Goal: Navigation & Orientation: Find specific page/section

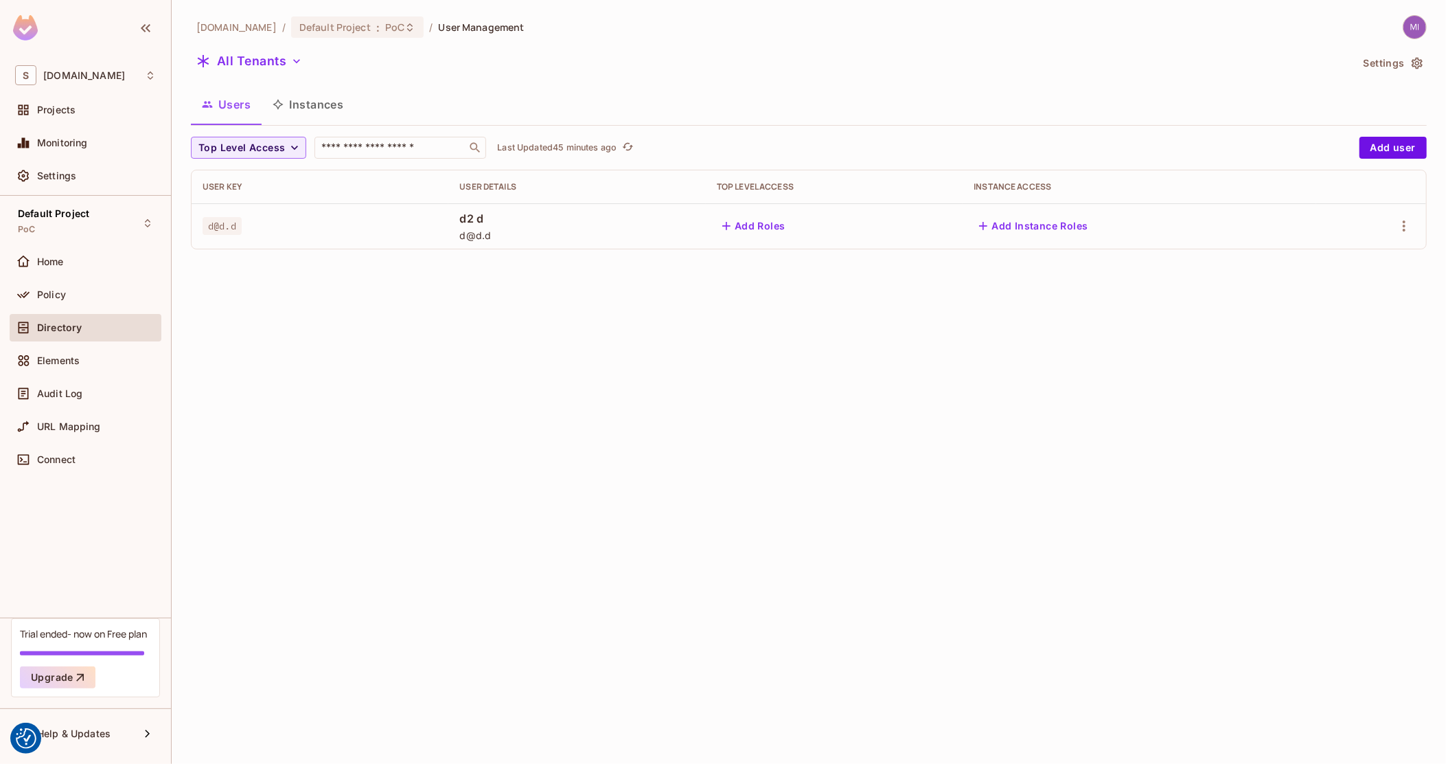
drag, startPoint x: 549, startPoint y: 328, endPoint x: 446, endPoint y: 328, distance: 102.3
click at [549, 328] on div "[DOMAIN_NAME] / Default Project : PoC / User Management All Tenants Settings Us…" at bounding box center [809, 382] width 1275 height 764
click at [76, 106] on div "Projects" at bounding box center [96, 109] width 119 height 11
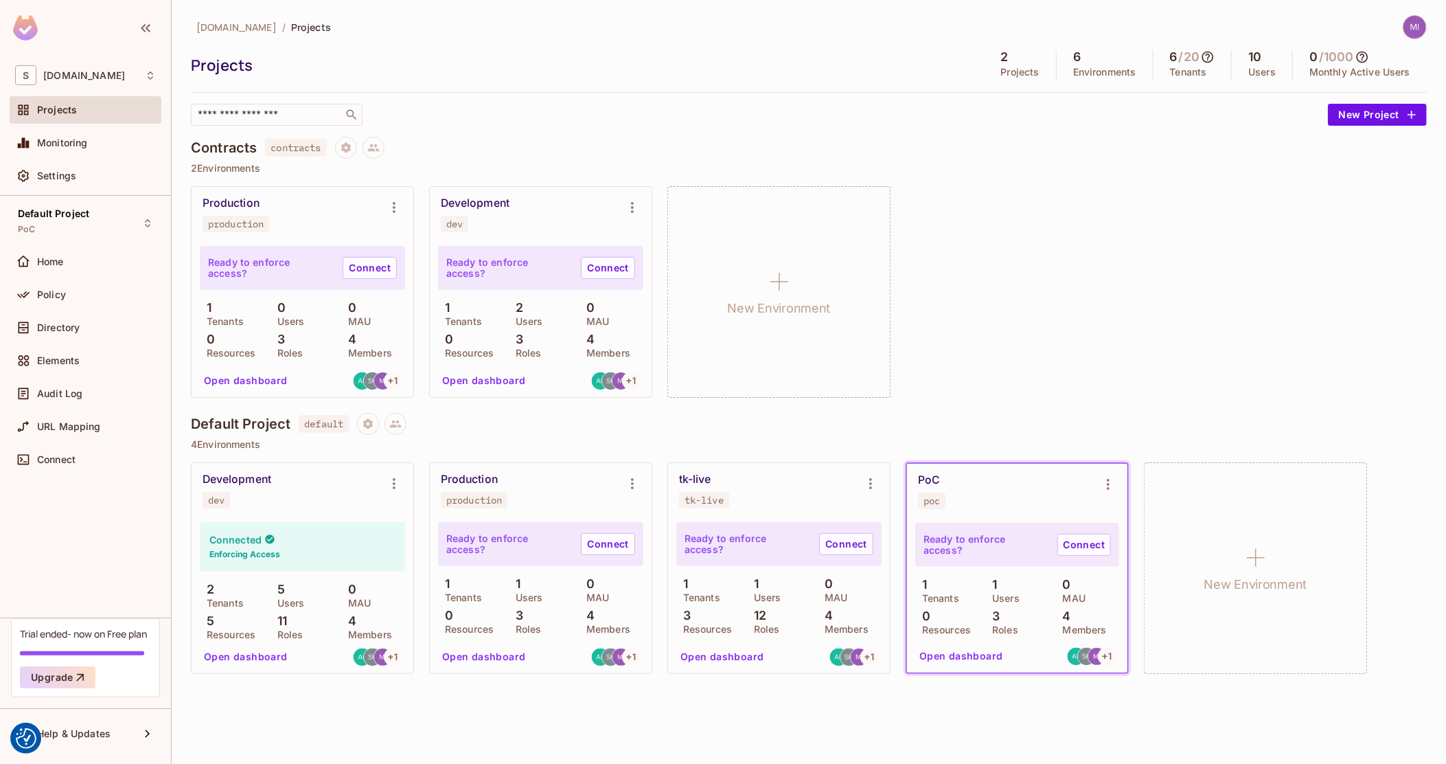
click at [942, 496] on span "poc" at bounding box center [931, 500] width 27 height 16
click at [934, 496] on div "poc" at bounding box center [932, 500] width 16 height 11
copy div "poc"
click at [965, 653] on button "Open dashboard" at bounding box center [961, 656] width 95 height 22
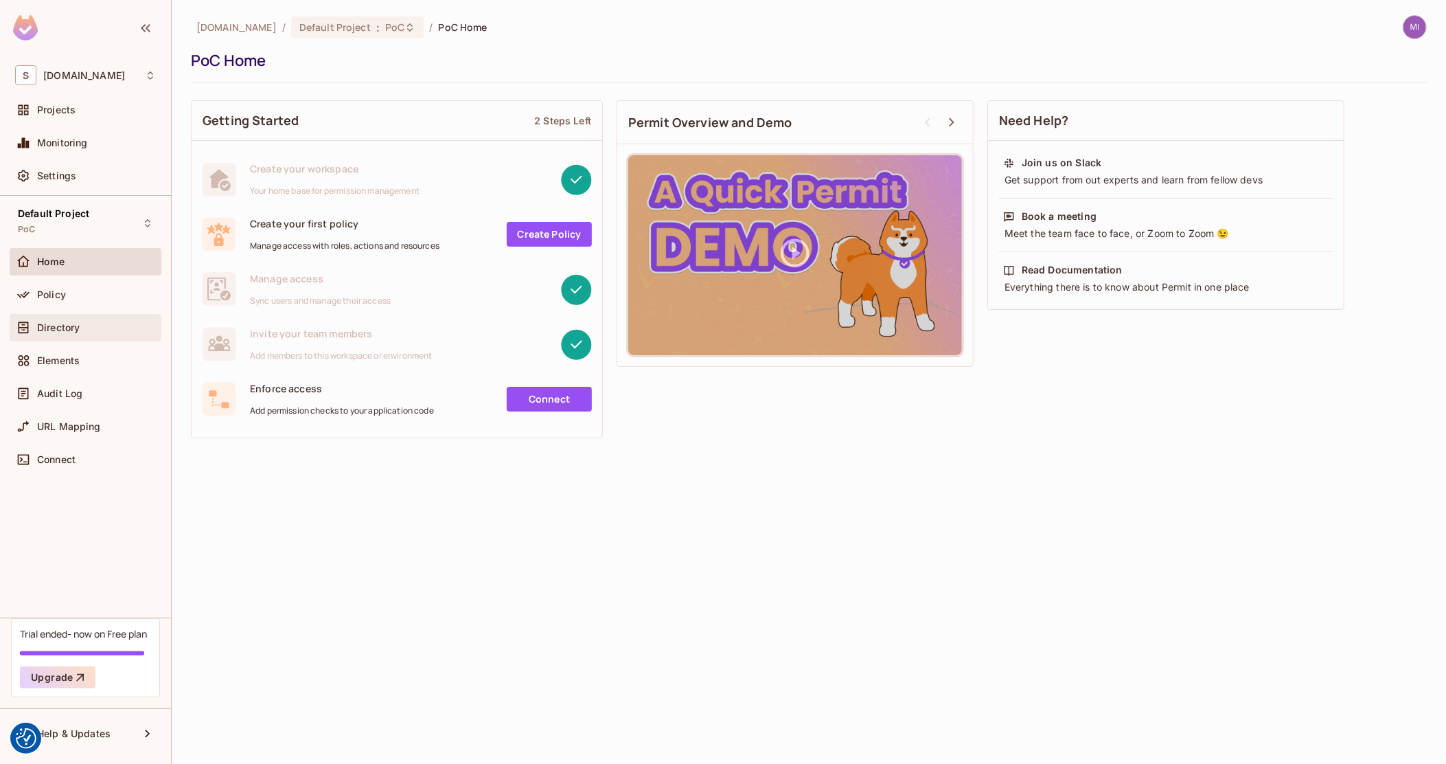
click at [68, 333] on div "Directory" at bounding box center [85, 327] width 141 height 16
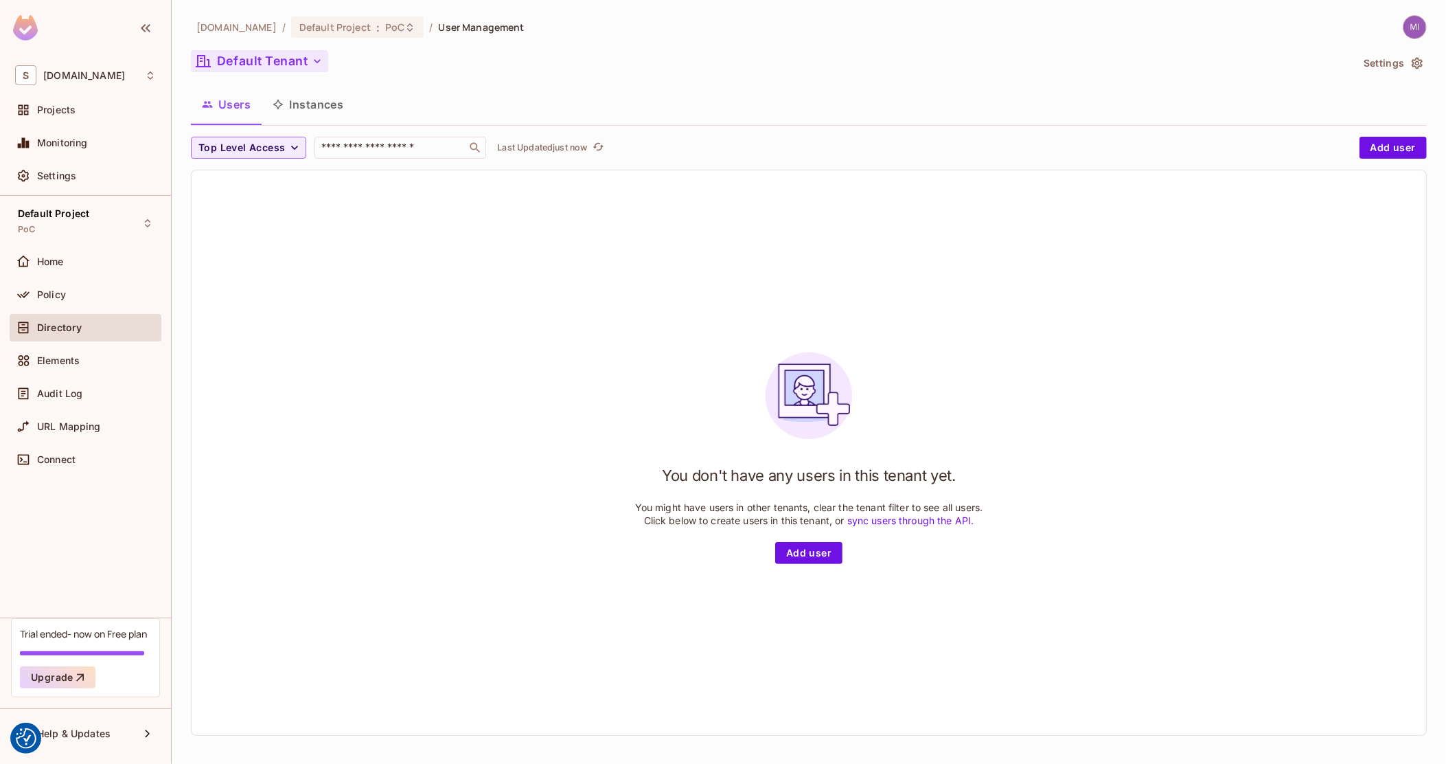
click at [280, 67] on button "Default Tenant" at bounding box center [259, 61] width 137 height 22
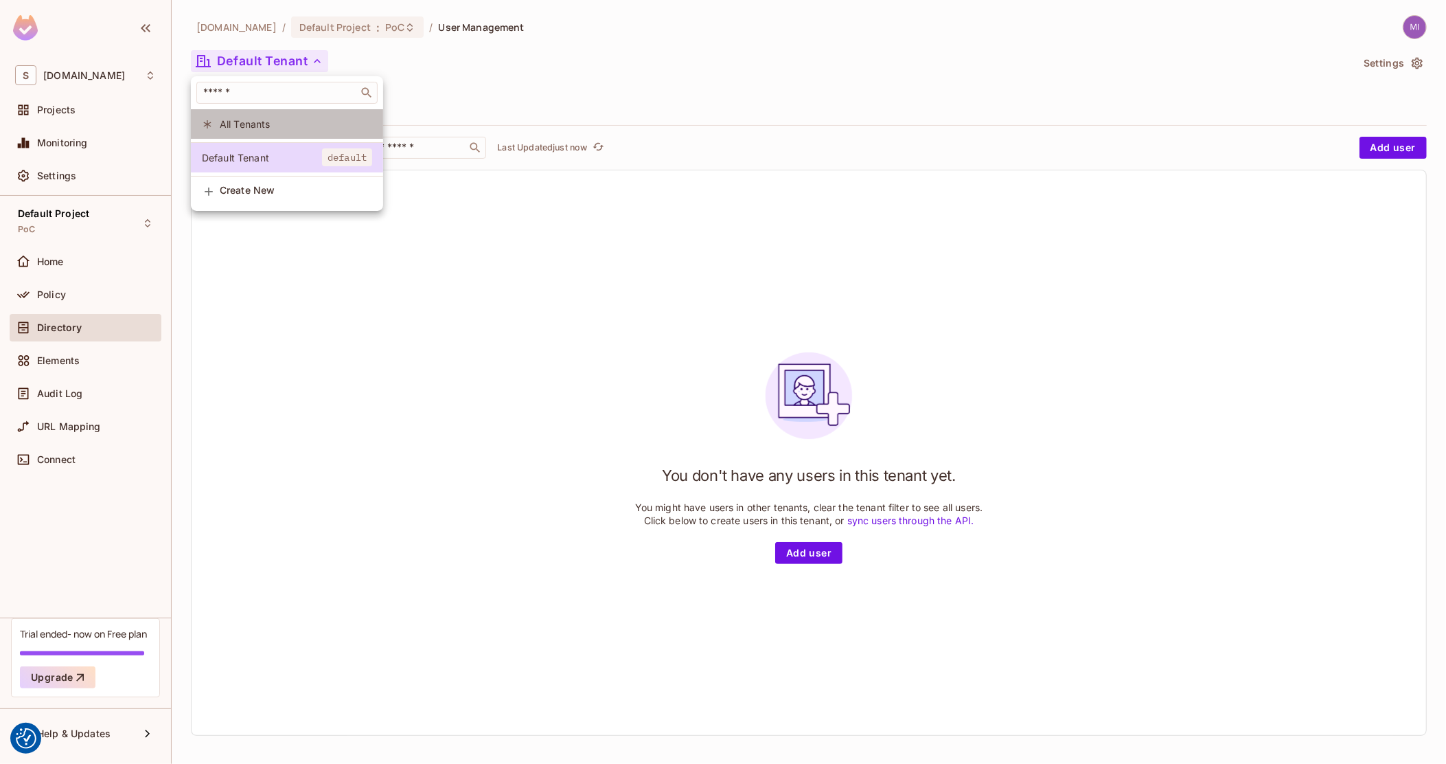
click at [271, 128] on span "All Tenants" at bounding box center [296, 123] width 152 height 13
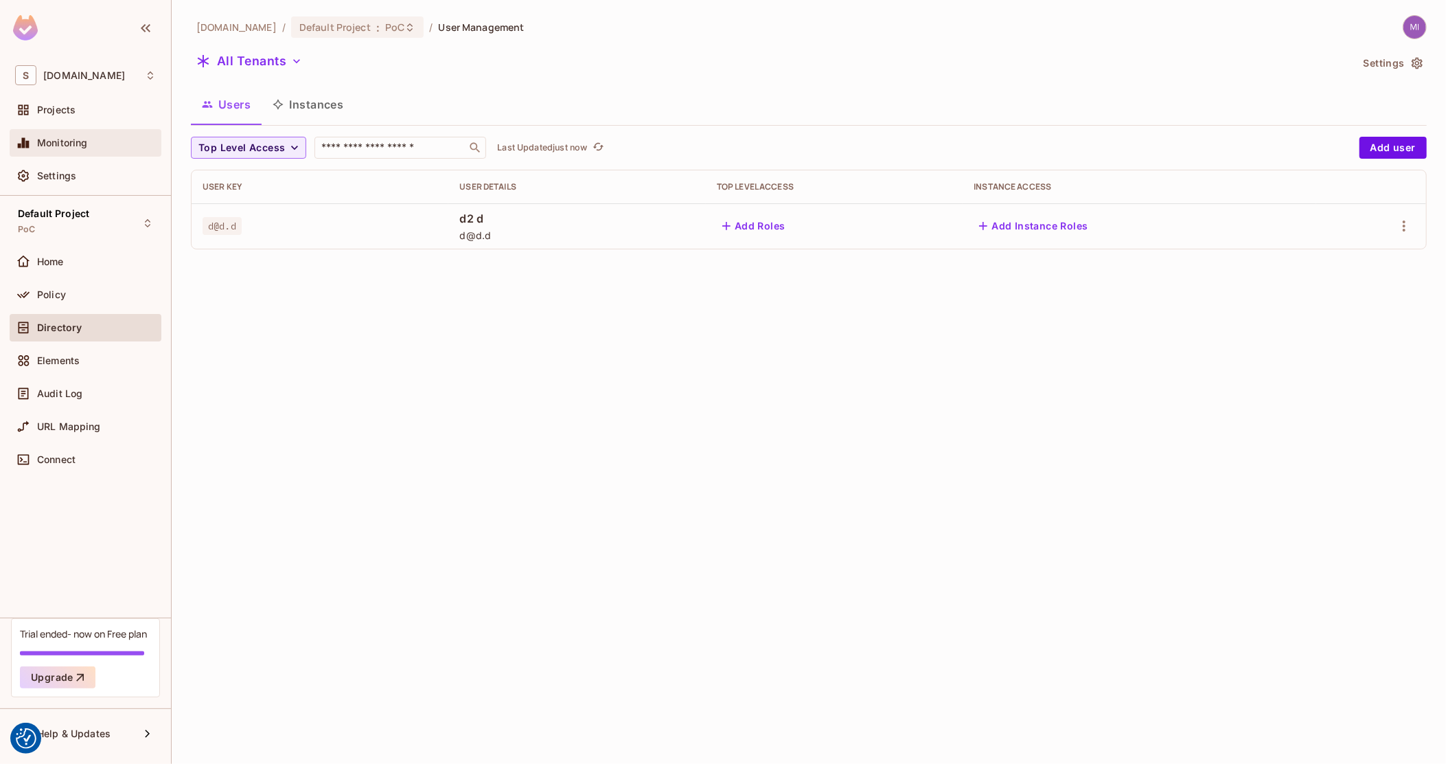
click at [75, 131] on div "Monitoring" at bounding box center [86, 142] width 152 height 27
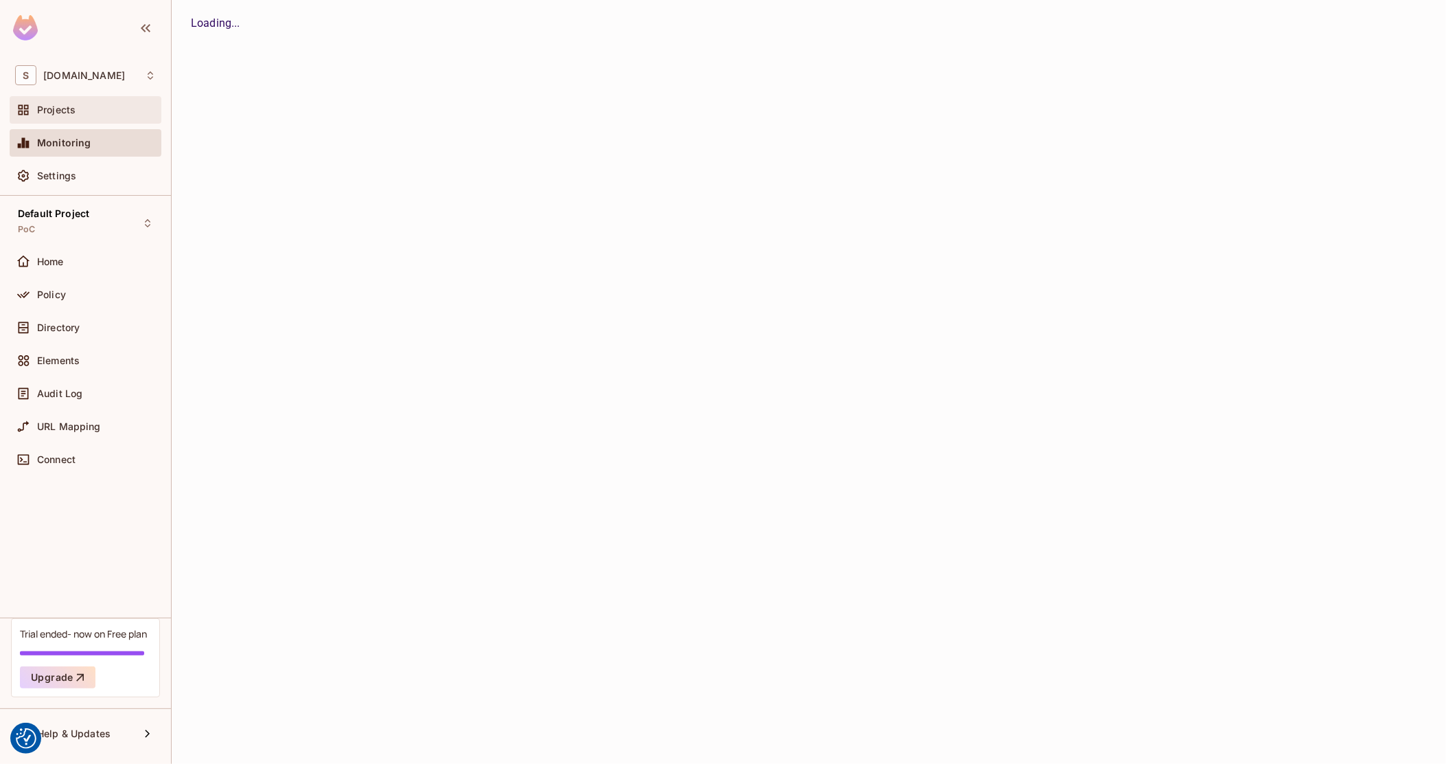
click at [75, 115] on span "Projects" at bounding box center [56, 109] width 38 height 11
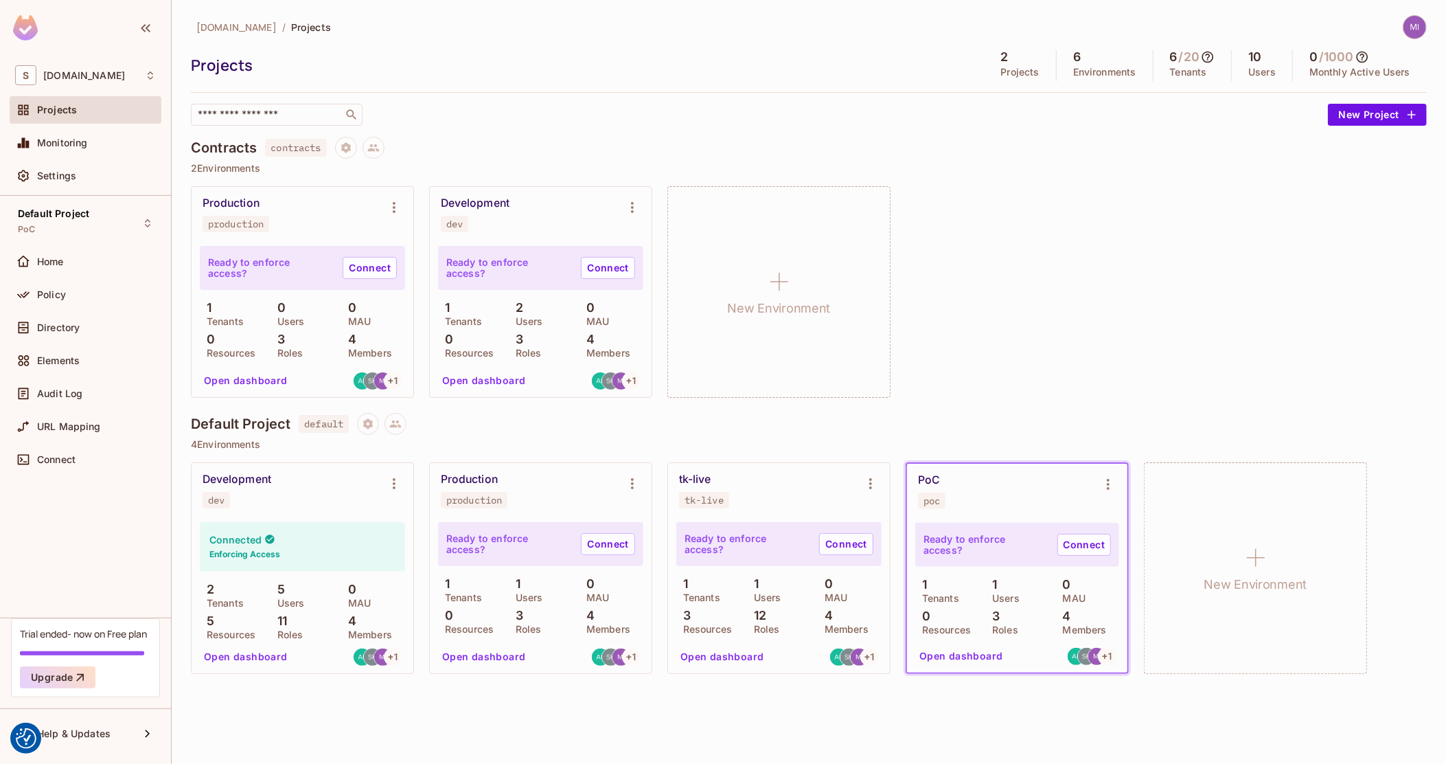
click at [932, 487] on div "PoC poc" at bounding box center [1006, 491] width 177 height 36
click at [938, 514] on div "PoC poc" at bounding box center [1017, 491] width 220 height 55
click at [311, 425] on span "default" at bounding box center [324, 424] width 50 height 18
click at [270, 425] on h4 "Default Project" at bounding box center [241, 424] width 100 height 16
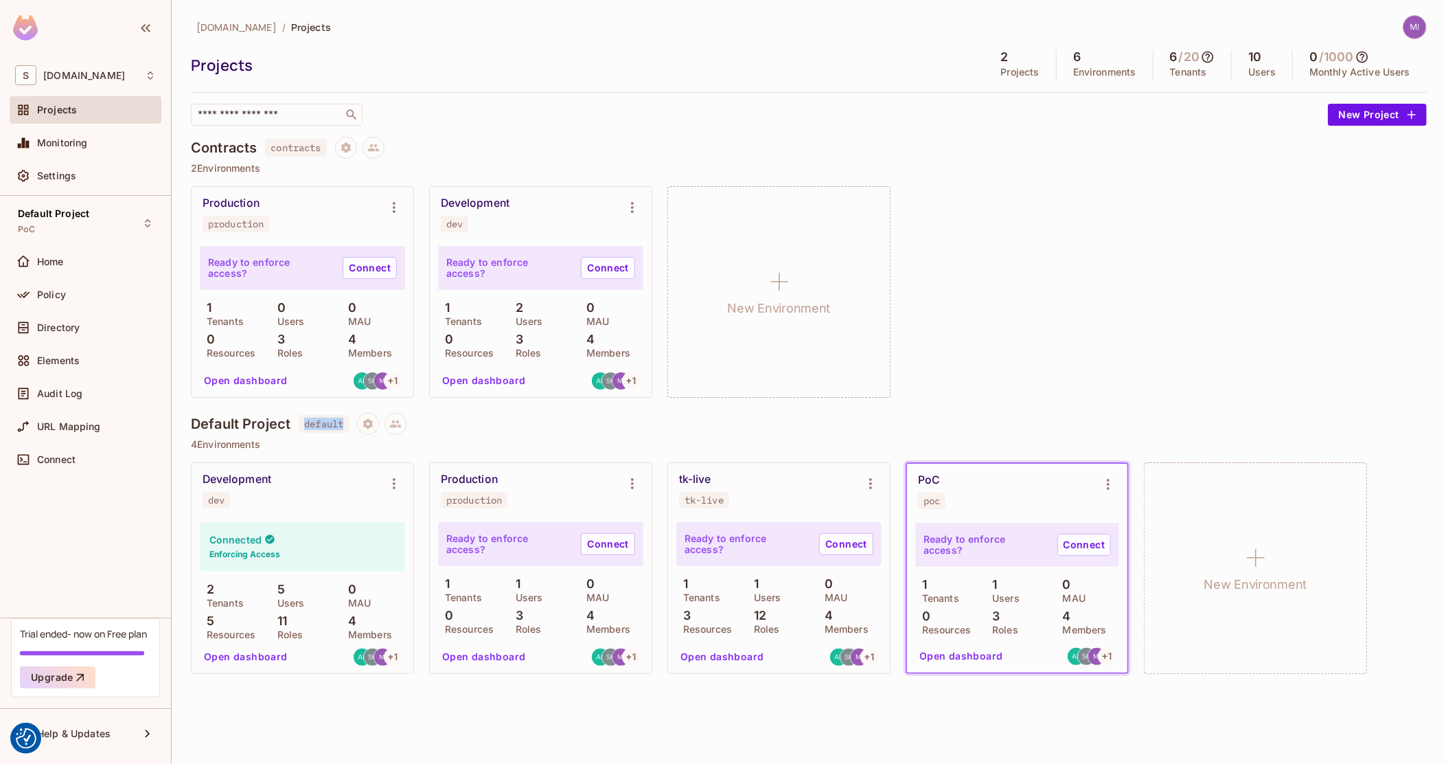
drag, startPoint x: 348, startPoint y: 427, endPoint x: 299, endPoint y: 425, distance: 48.1
click at [299, 425] on span "default" at bounding box center [324, 424] width 50 height 18
copy span "default"
click at [947, 661] on button "Open dashboard" at bounding box center [961, 656] width 95 height 22
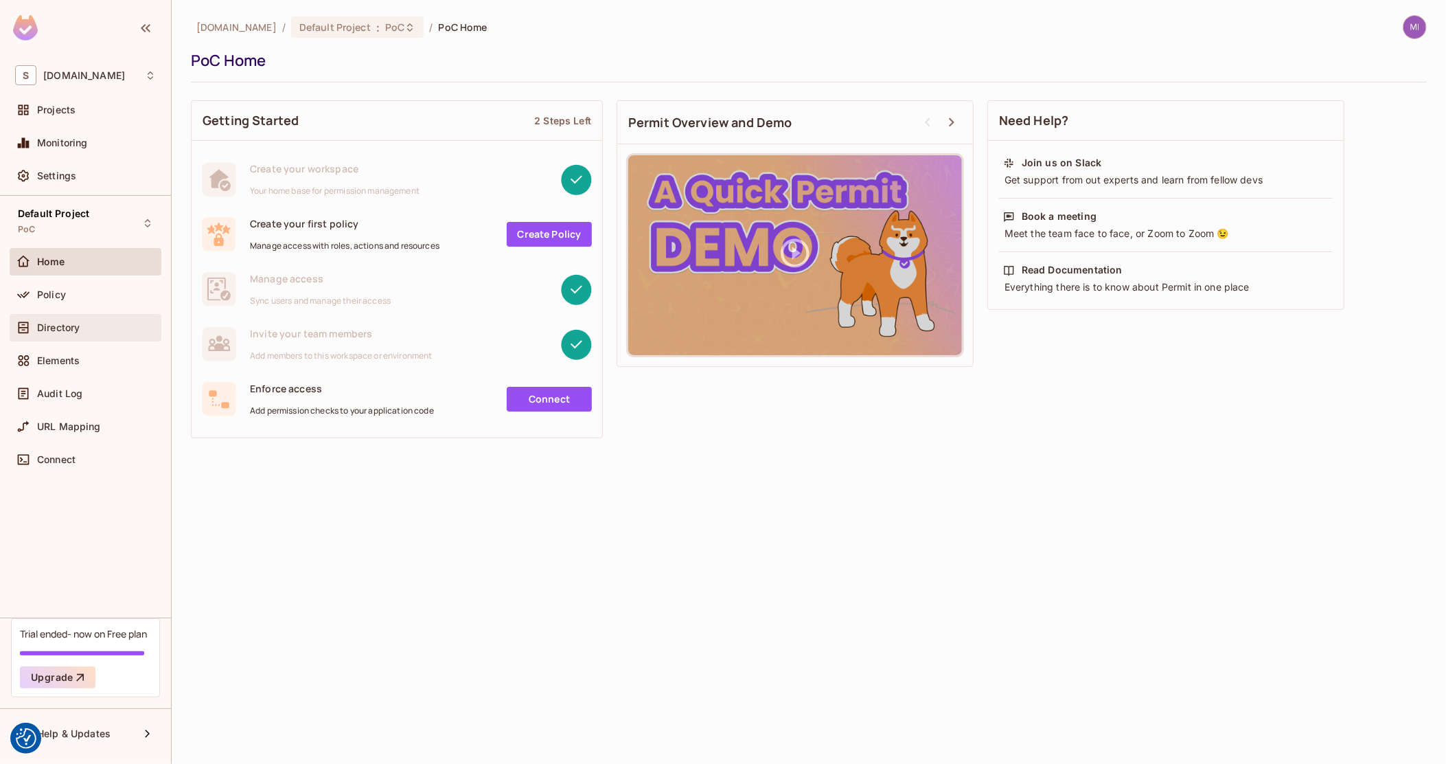
click at [60, 331] on span "Directory" at bounding box center [58, 327] width 43 height 11
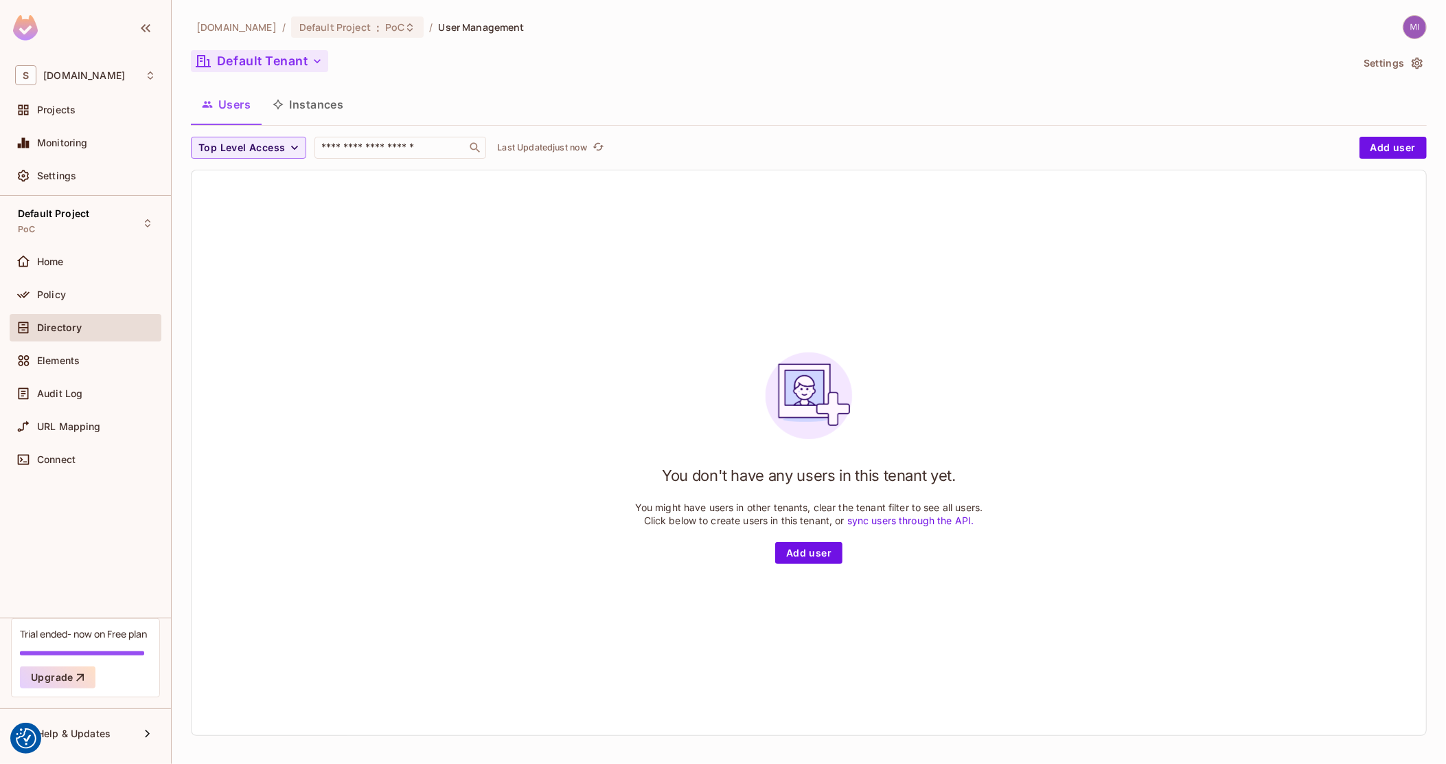
click at [287, 67] on button "Default Tenant" at bounding box center [259, 61] width 137 height 22
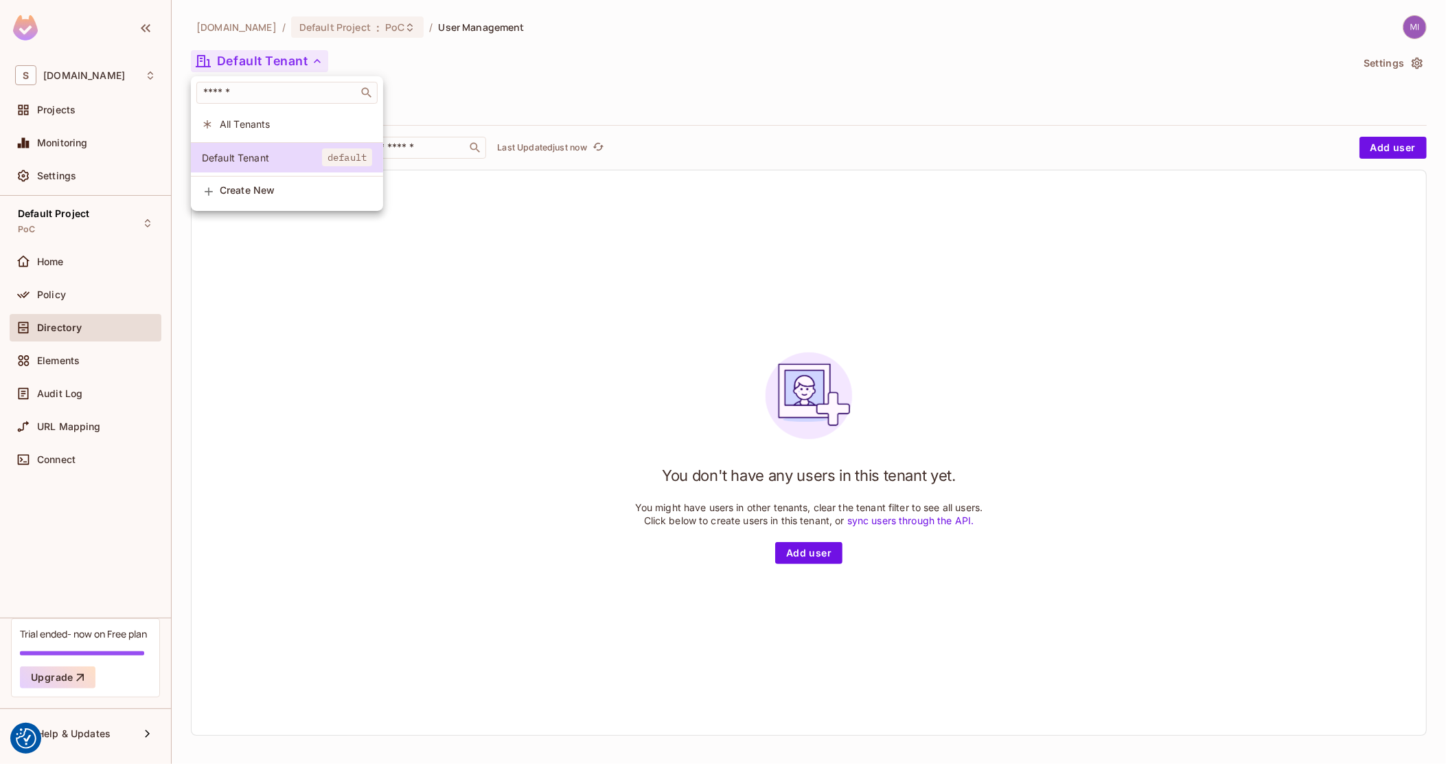
click at [275, 123] on span "All Tenants" at bounding box center [296, 123] width 152 height 13
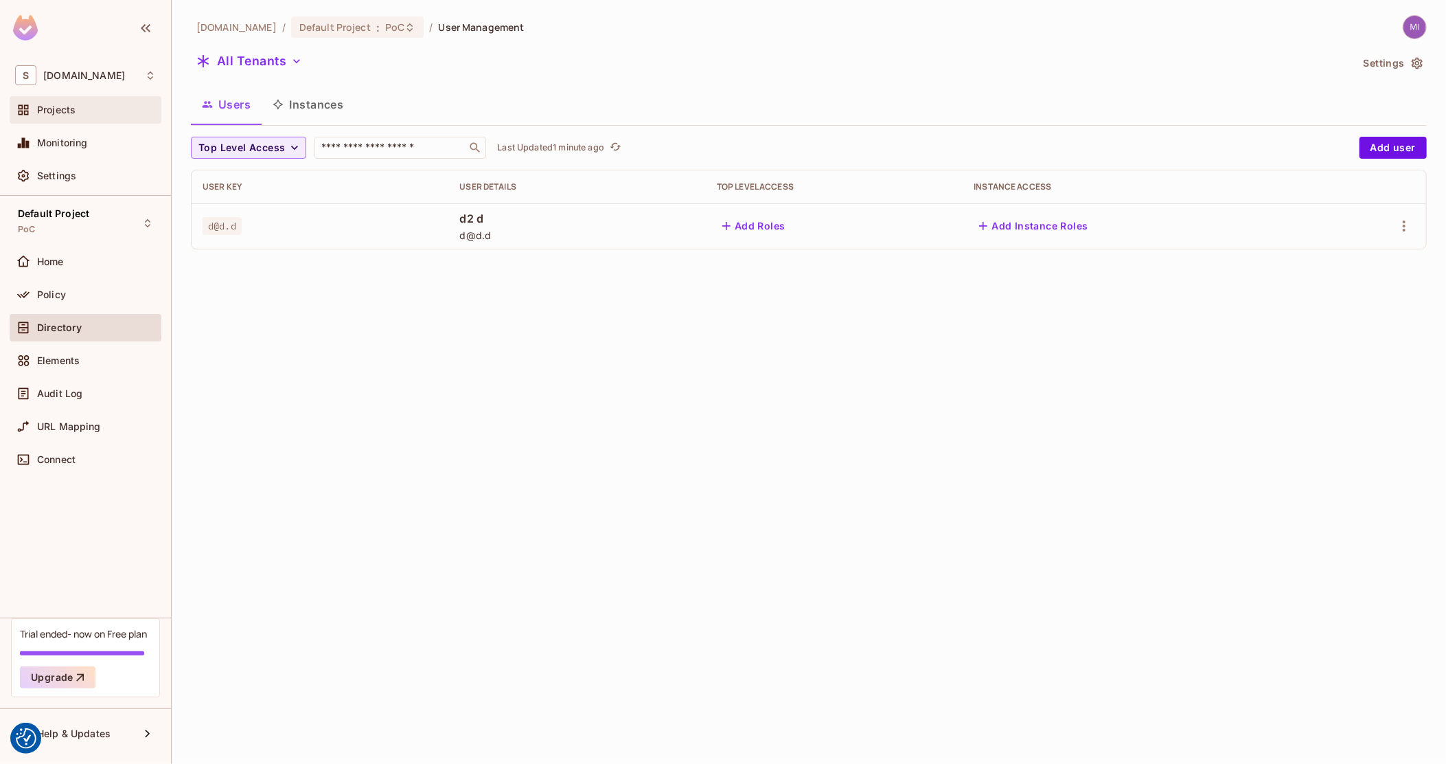
click at [67, 117] on div "Projects" at bounding box center [85, 110] width 141 height 16
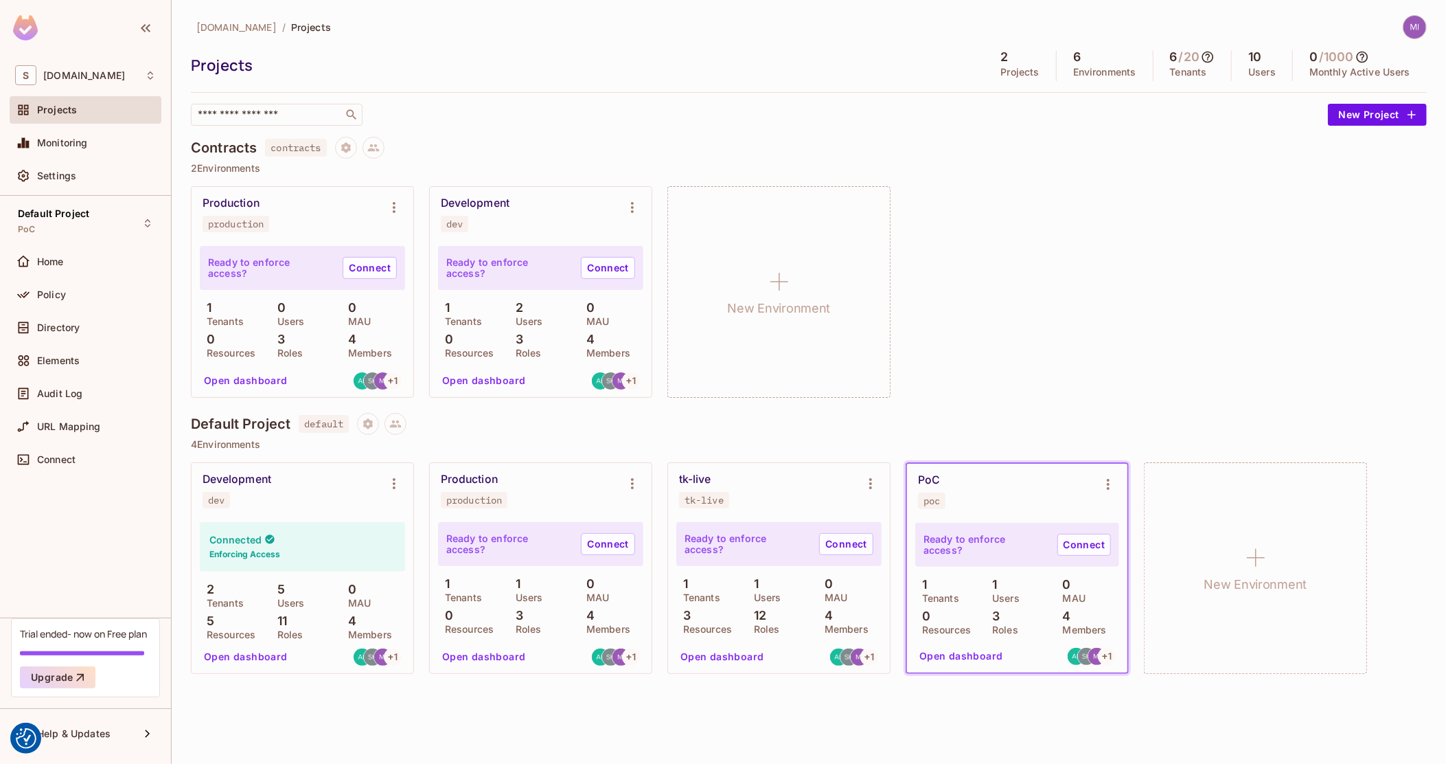
click at [323, 431] on span "default" at bounding box center [324, 424] width 50 height 18
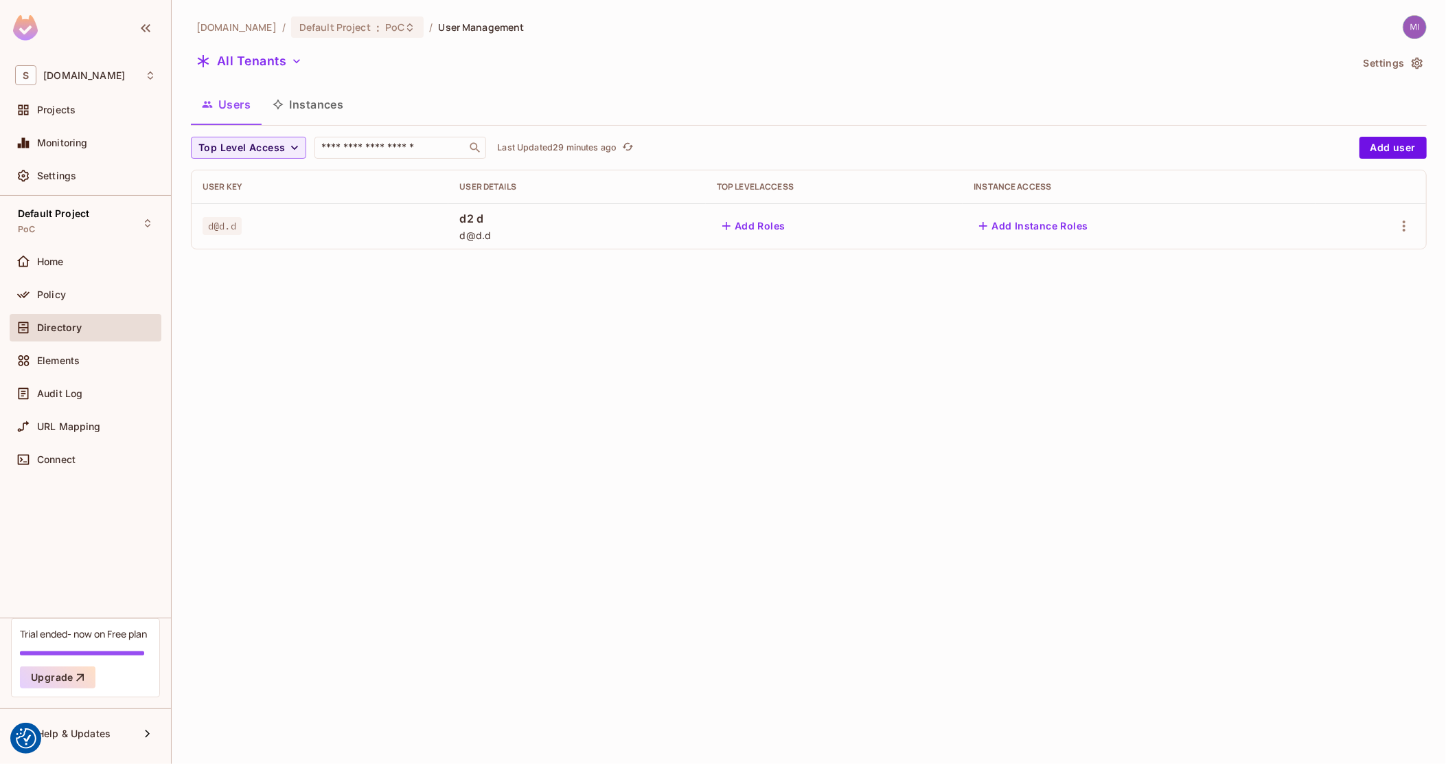
click at [225, 223] on span "d@d.d" at bounding box center [222, 226] width 39 height 18
